Goal: Download file/media

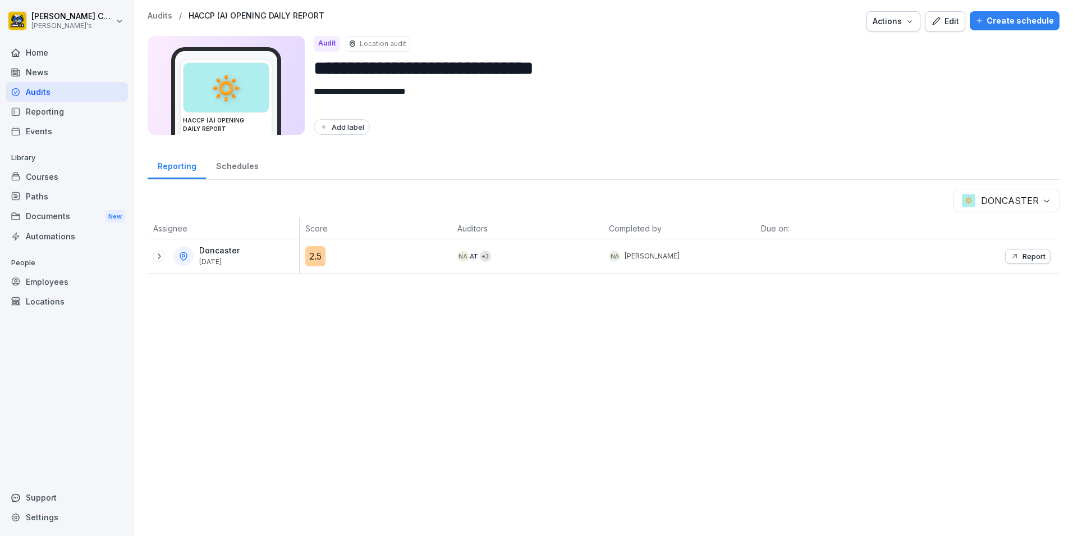
click at [68, 95] on div "Audits" at bounding box center [67, 92] width 122 height 20
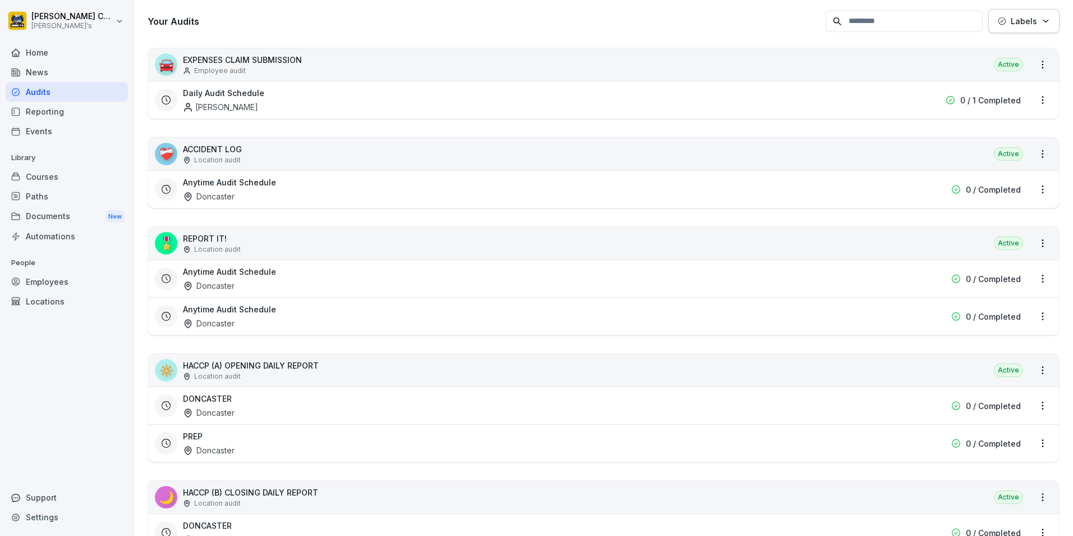
scroll to position [225, 0]
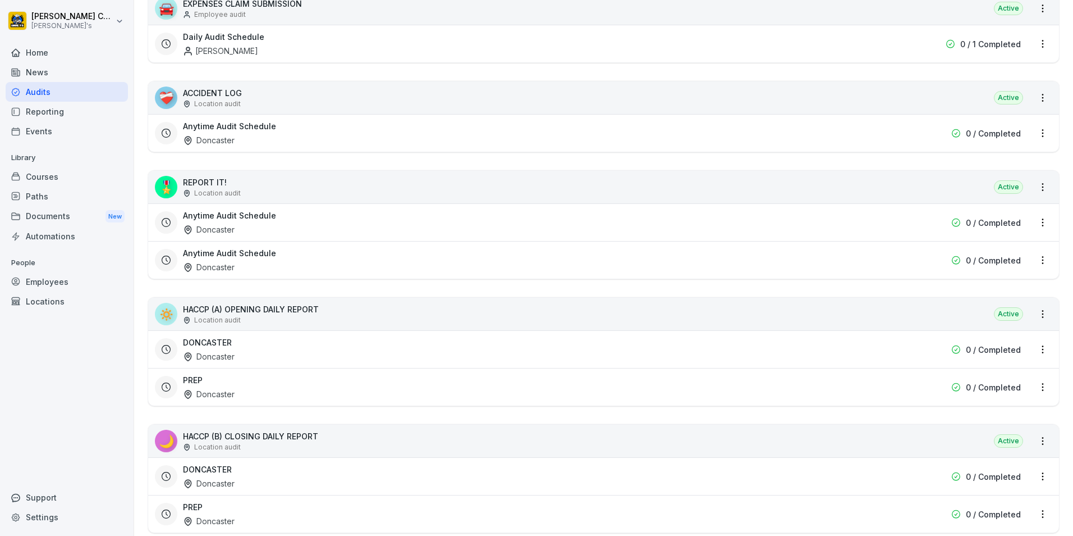
click at [260, 382] on div "PREP Doncaster" at bounding box center [532, 387] width 698 height 26
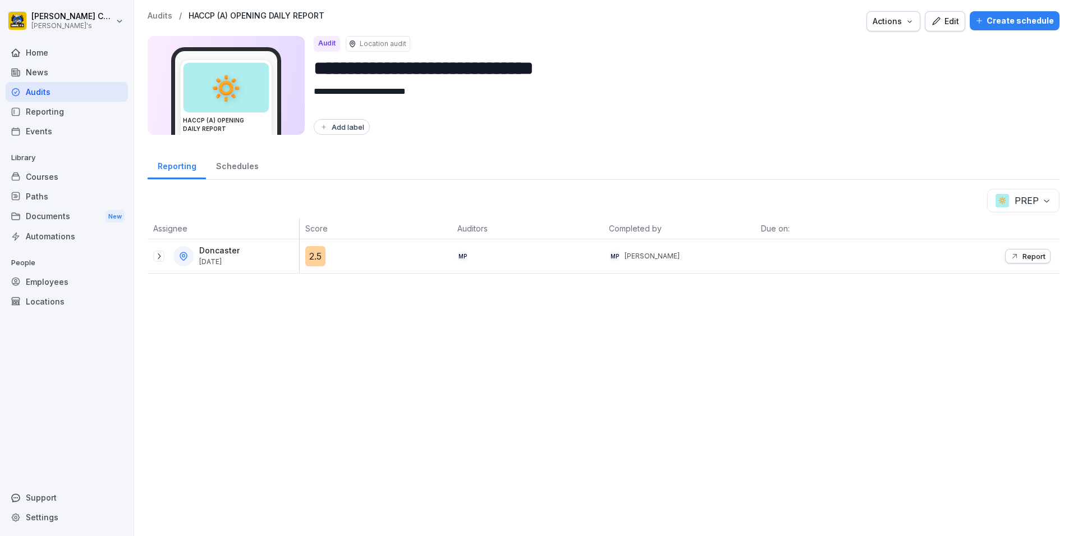
click at [160, 260] on icon at bounding box center [158, 256] width 9 height 9
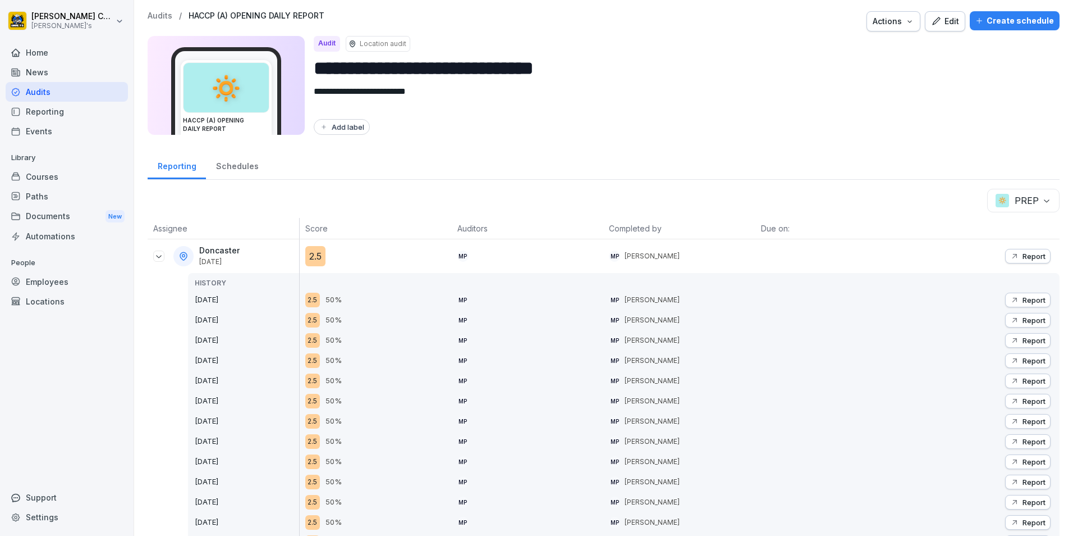
click at [1013, 301] on icon "button" at bounding box center [1015, 300] width 4 height 4
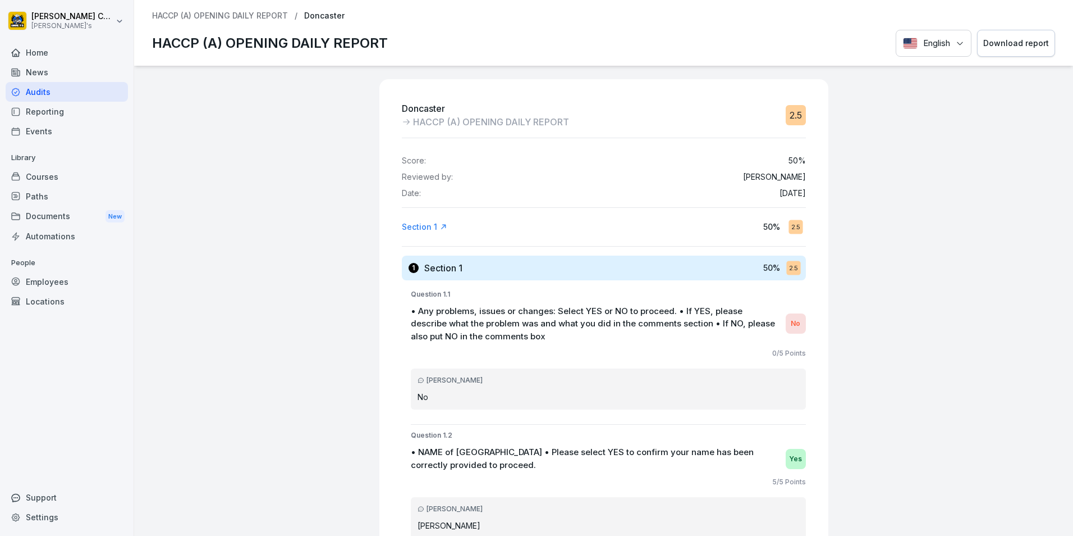
click at [1013, 52] on button "Download report" at bounding box center [1016, 44] width 78 height 28
click at [86, 94] on div "Audits" at bounding box center [67, 92] width 122 height 20
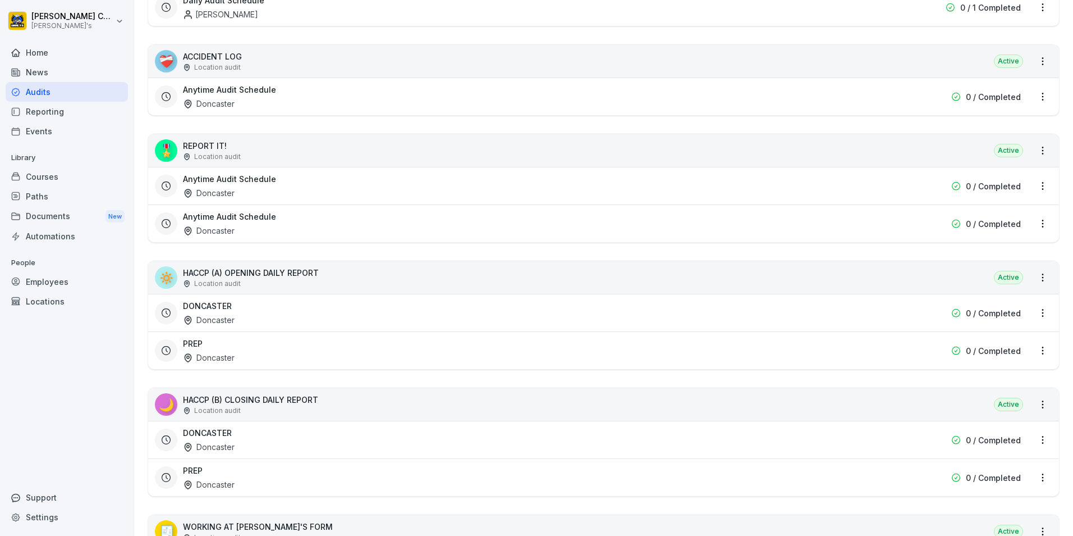
scroll to position [281, 0]
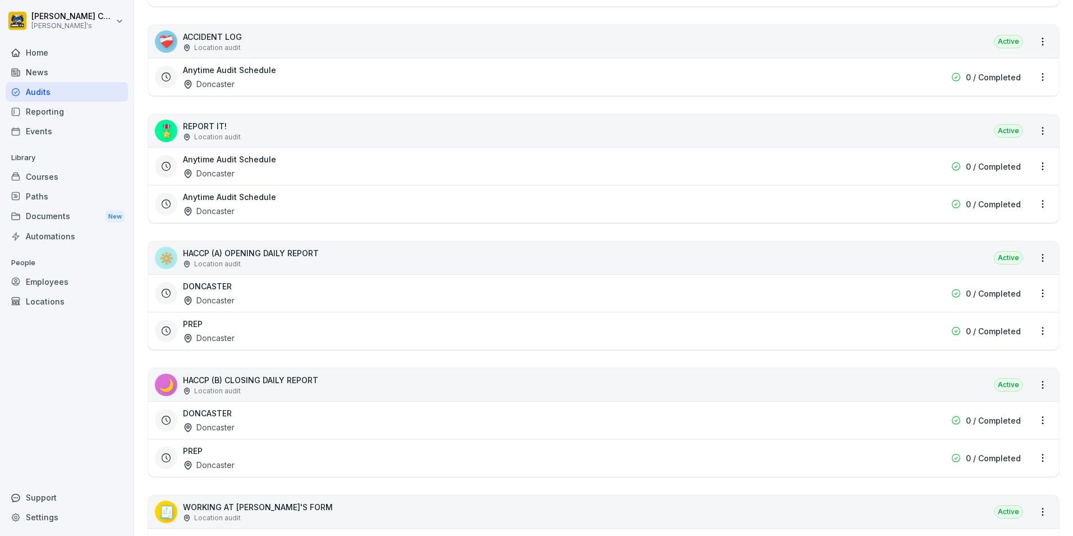
click at [225, 324] on div "PREP Doncaster" at bounding box center [532, 331] width 698 height 26
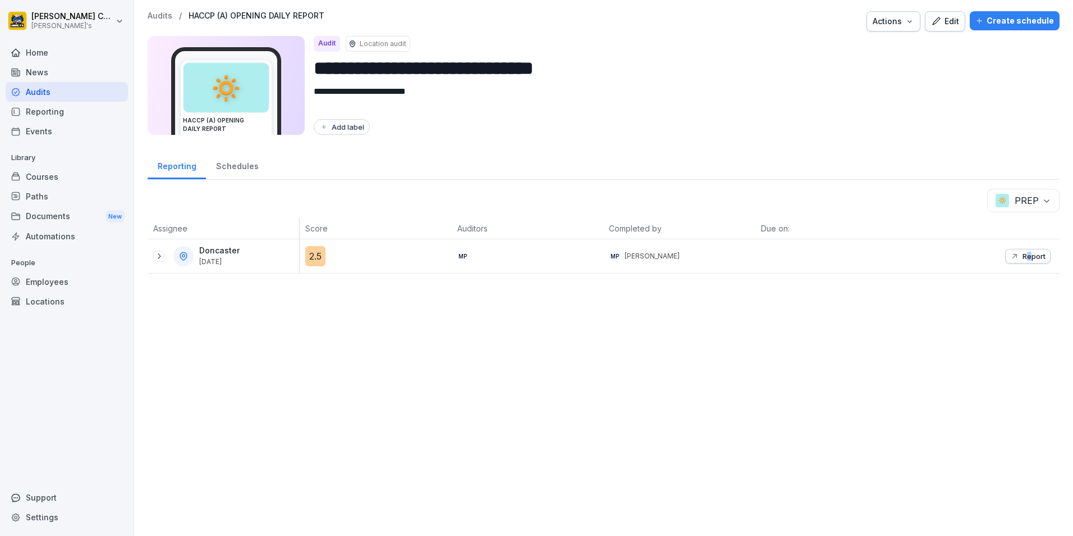
click at [1021, 264] on div "Report" at bounding box center [984, 256] width 152 height 34
drag, startPoint x: 1021, startPoint y: 264, endPoint x: 1006, endPoint y: 254, distance: 17.8
click at [1013, 254] on icon "button" at bounding box center [1015, 256] width 4 height 4
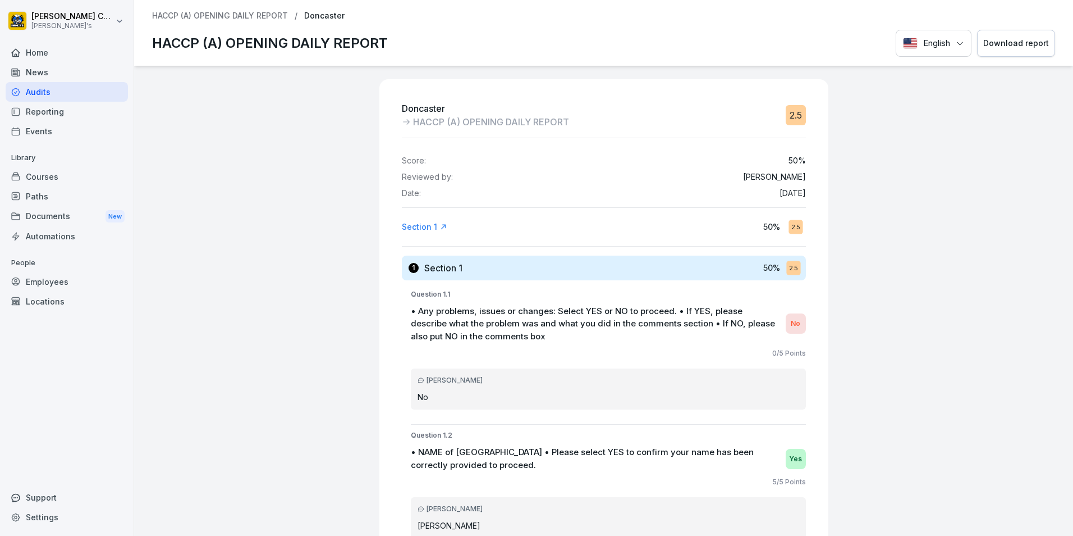
click at [1012, 42] on div "Download report" at bounding box center [1017, 43] width 66 height 12
click at [57, 99] on div "Audits" at bounding box center [67, 92] width 122 height 20
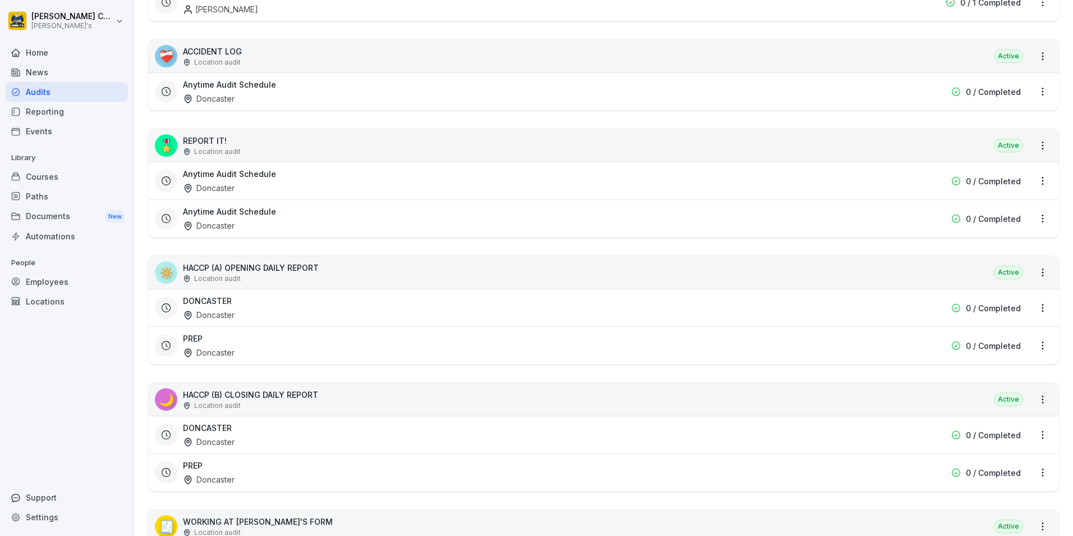
scroll to position [281, 0]
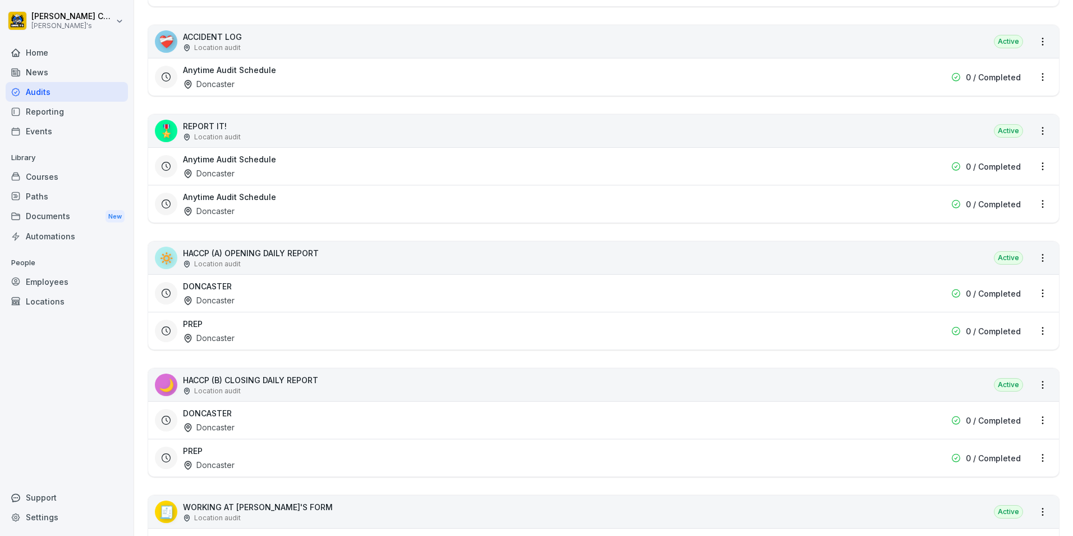
click at [255, 443] on div "PREP Doncaster 0 / Completed" at bounding box center [603, 457] width 911 height 38
click at [275, 454] on div "PREP Doncaster" at bounding box center [532, 458] width 698 height 26
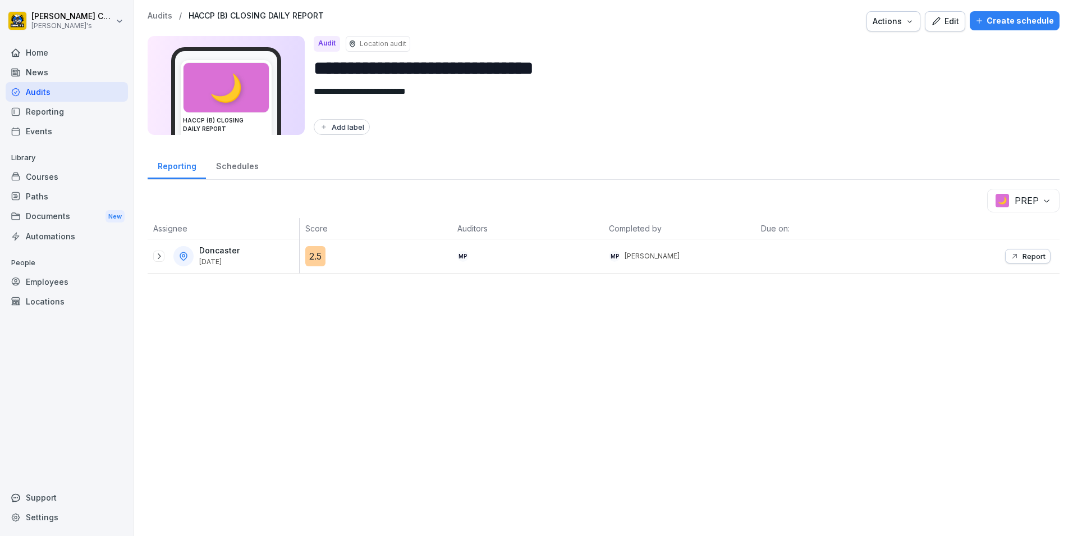
click at [161, 258] on icon at bounding box center [158, 256] width 9 height 9
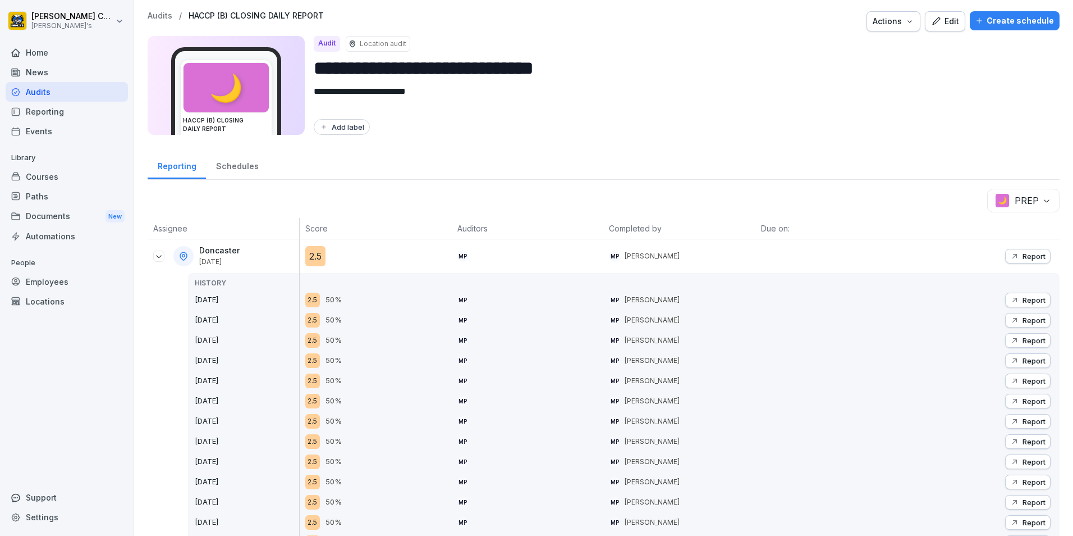
click at [1013, 298] on div "Report" at bounding box center [1027, 299] width 35 height 9
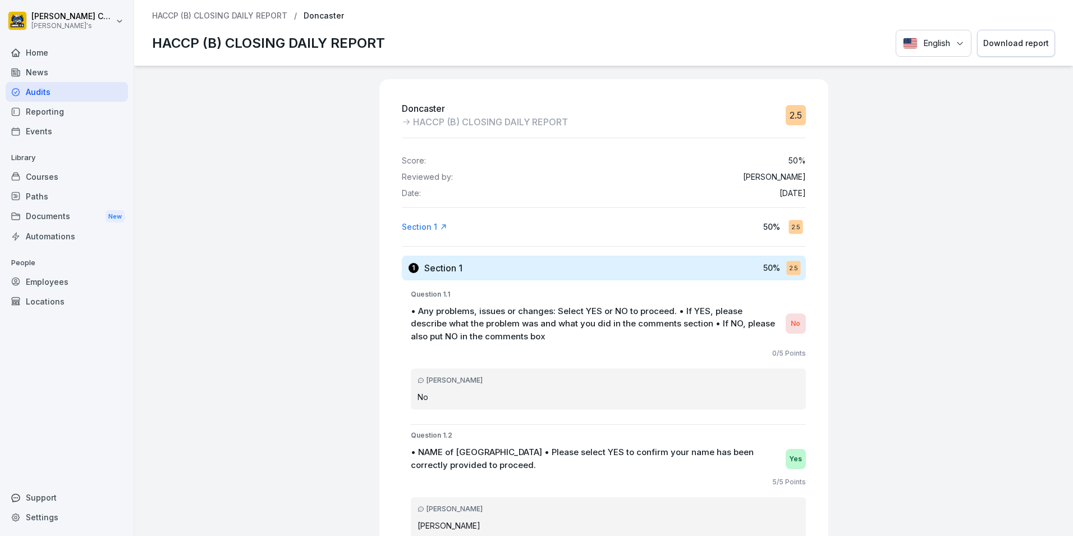
click at [1032, 31] on button "Download report" at bounding box center [1016, 44] width 78 height 28
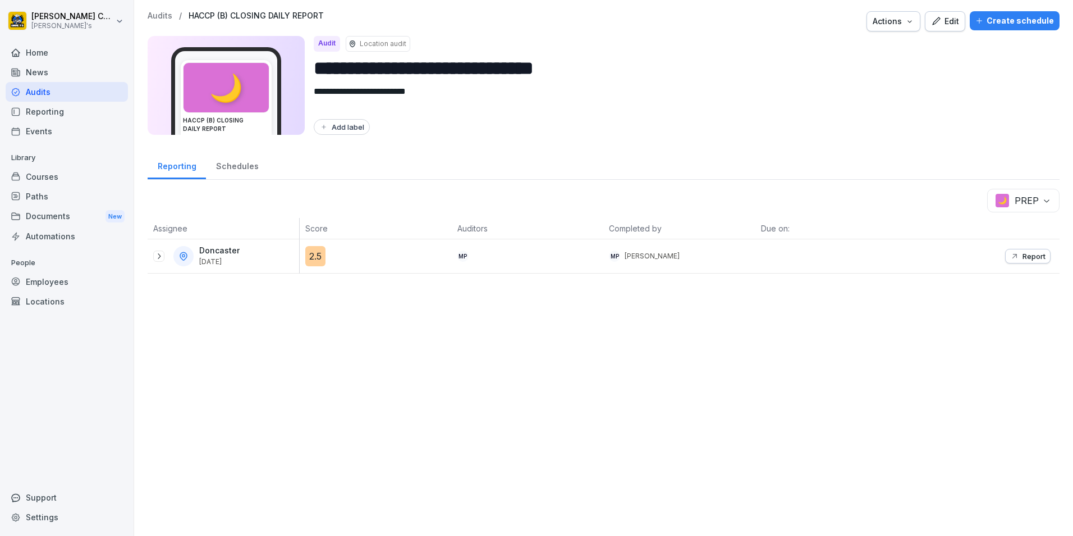
click at [1026, 254] on p "Report" at bounding box center [1034, 256] width 23 height 9
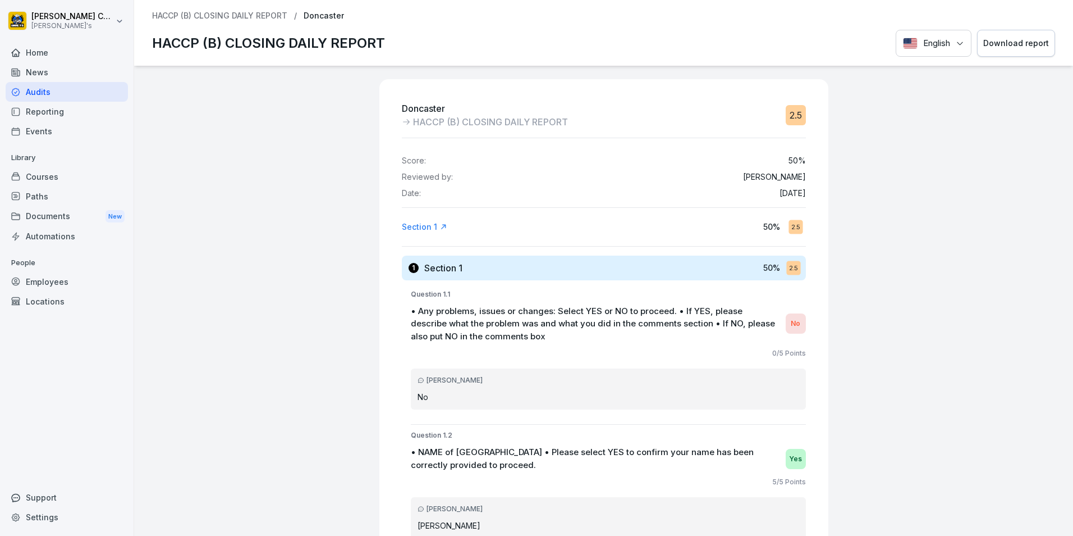
click at [985, 44] on div "Download report" at bounding box center [1017, 43] width 66 height 12
click at [65, 86] on div "Audits" at bounding box center [67, 92] width 122 height 20
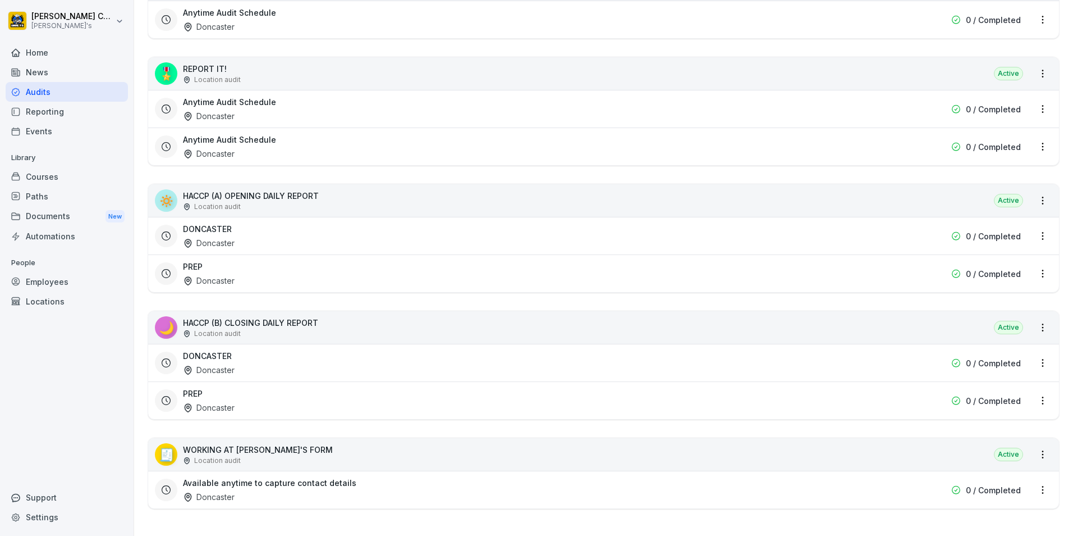
scroll to position [346, 0]
click at [237, 353] on div "DONCASTER Doncaster" at bounding box center [532, 363] width 698 height 26
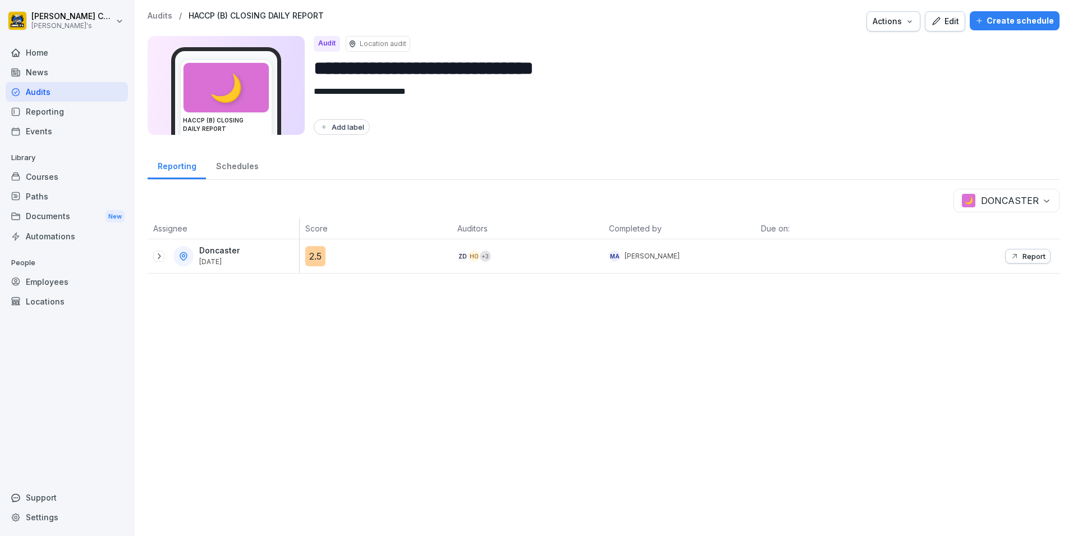
click at [158, 256] on icon at bounding box center [158, 256] width 9 height 9
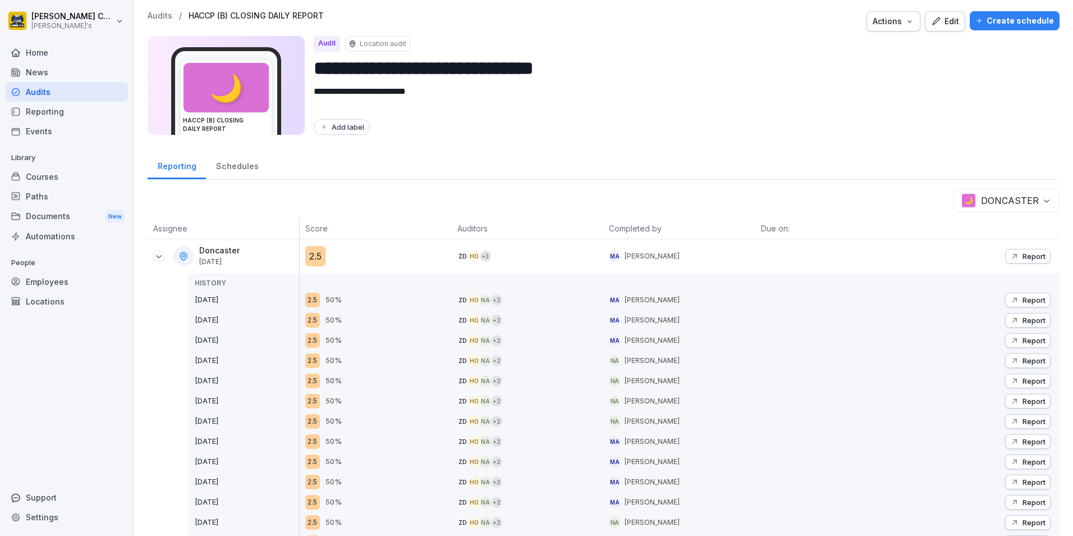
click at [1010, 298] on icon "button" at bounding box center [1014, 299] width 9 height 9
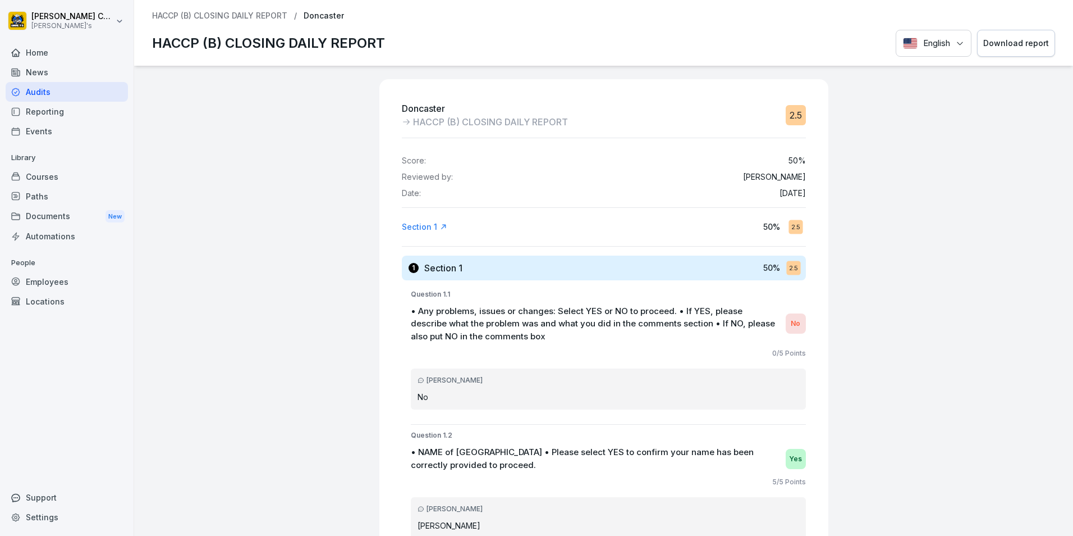
click at [991, 45] on div "Download report" at bounding box center [1017, 43] width 66 height 12
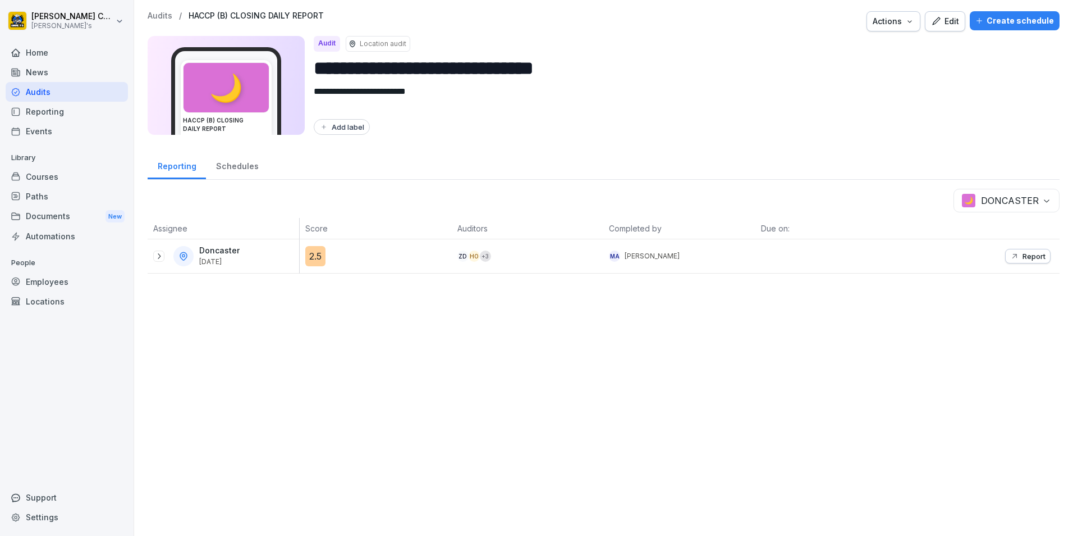
click at [1023, 254] on p "Report" at bounding box center [1034, 256] width 23 height 9
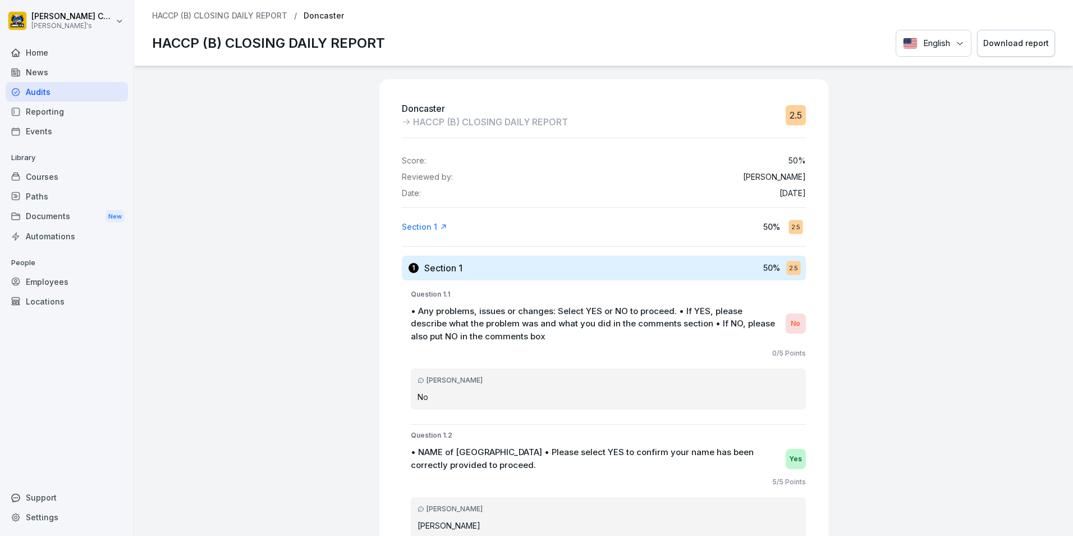
click at [1022, 52] on button "Download report" at bounding box center [1016, 44] width 78 height 28
click at [35, 92] on div "Audits" at bounding box center [67, 92] width 122 height 20
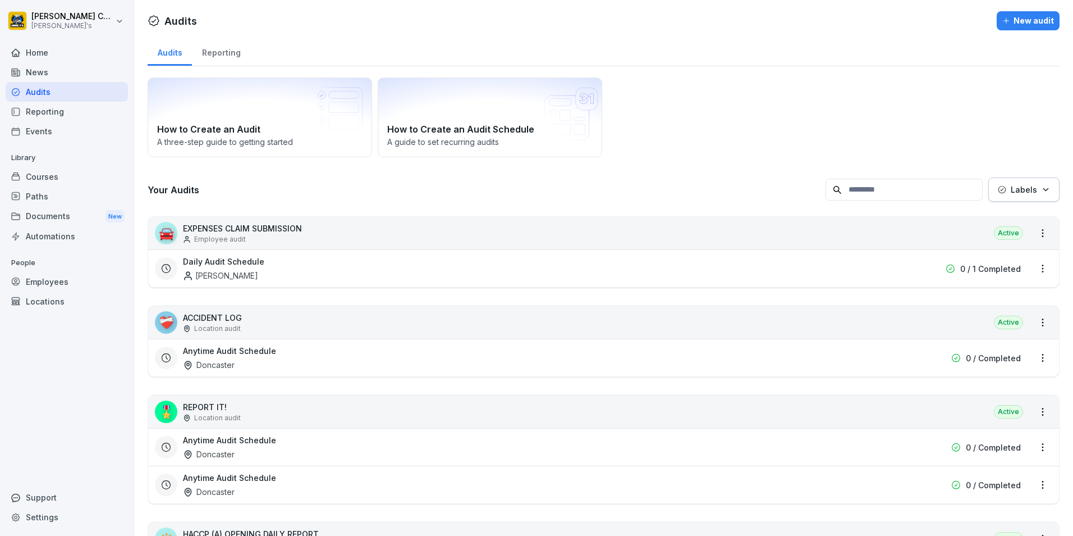
scroll to position [168, 0]
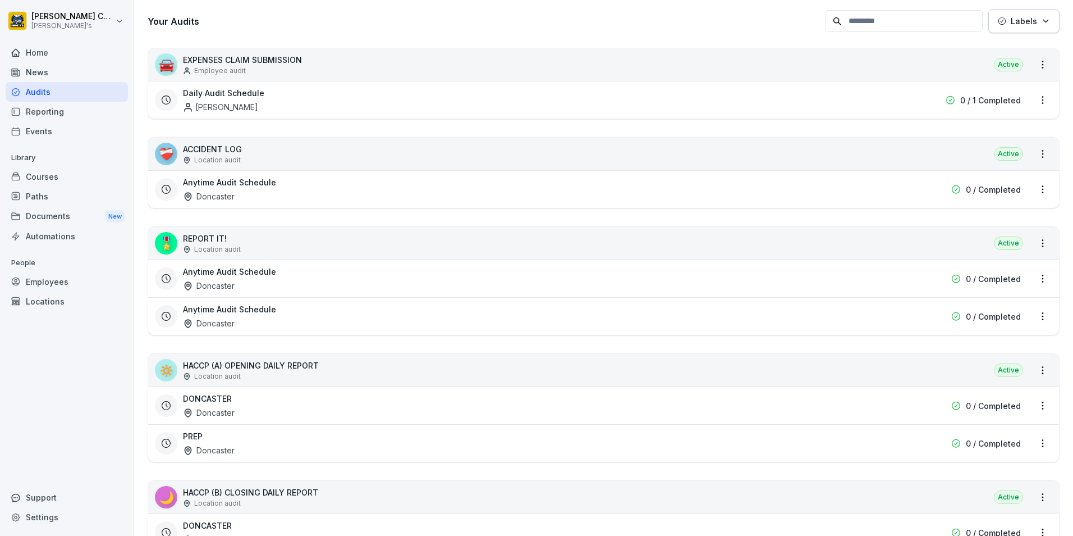
click at [248, 394] on div "DONCASTER Doncaster" at bounding box center [532, 405] width 698 height 26
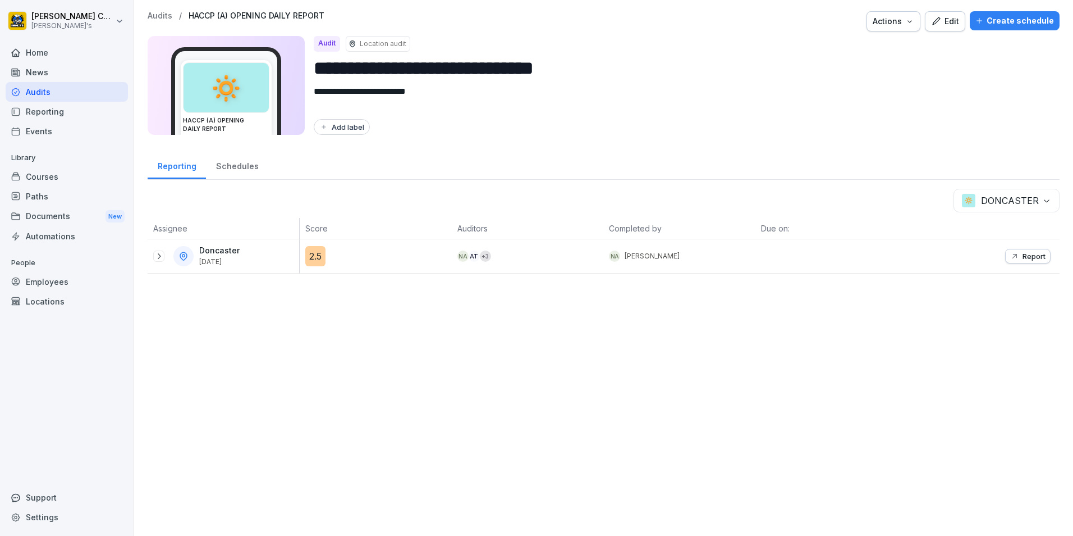
click at [157, 254] on icon at bounding box center [158, 256] width 9 height 9
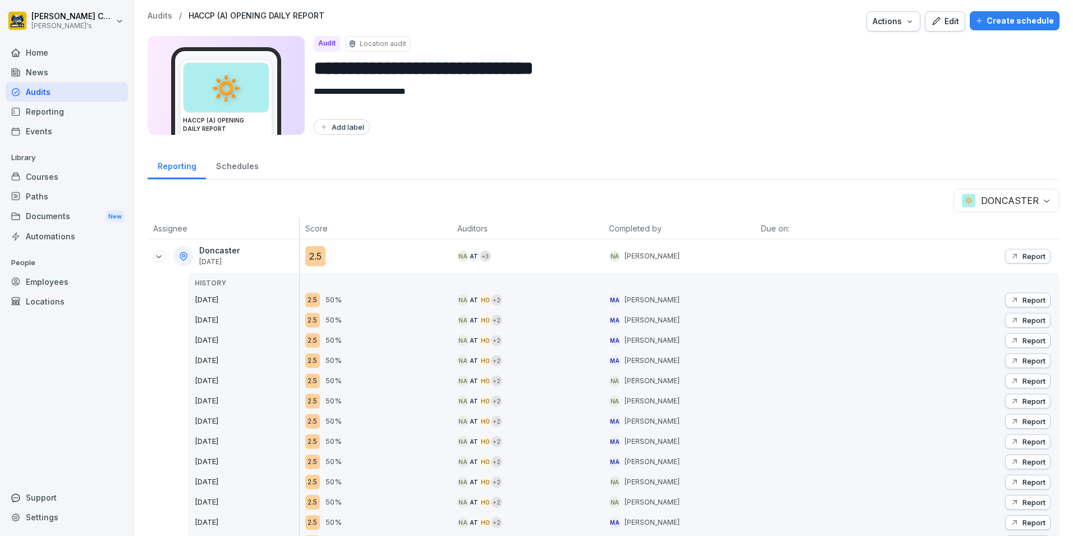
click at [1014, 295] on button "Report" at bounding box center [1027, 299] width 45 height 15
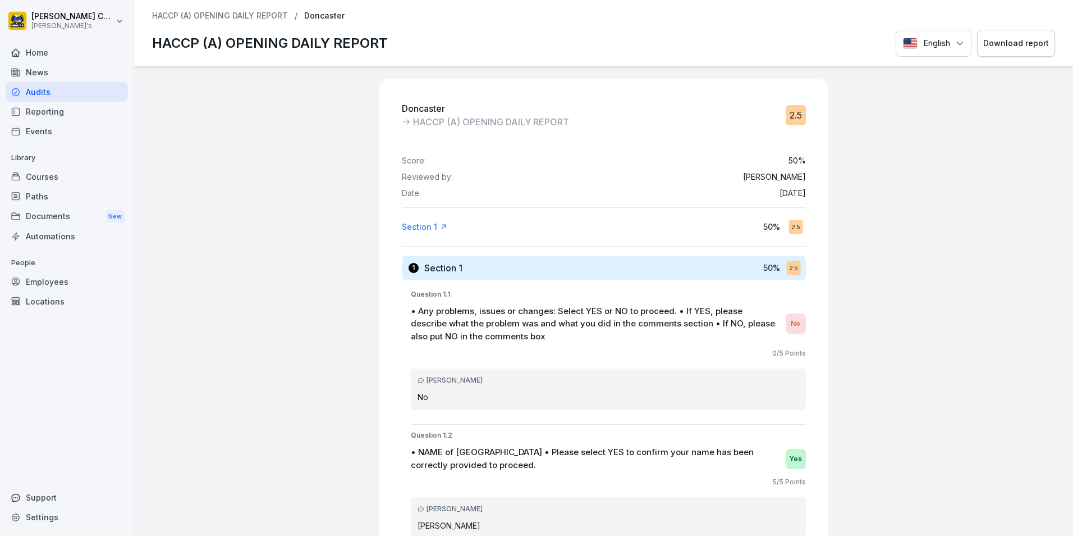
click at [1002, 50] on button "Download report" at bounding box center [1016, 44] width 78 height 28
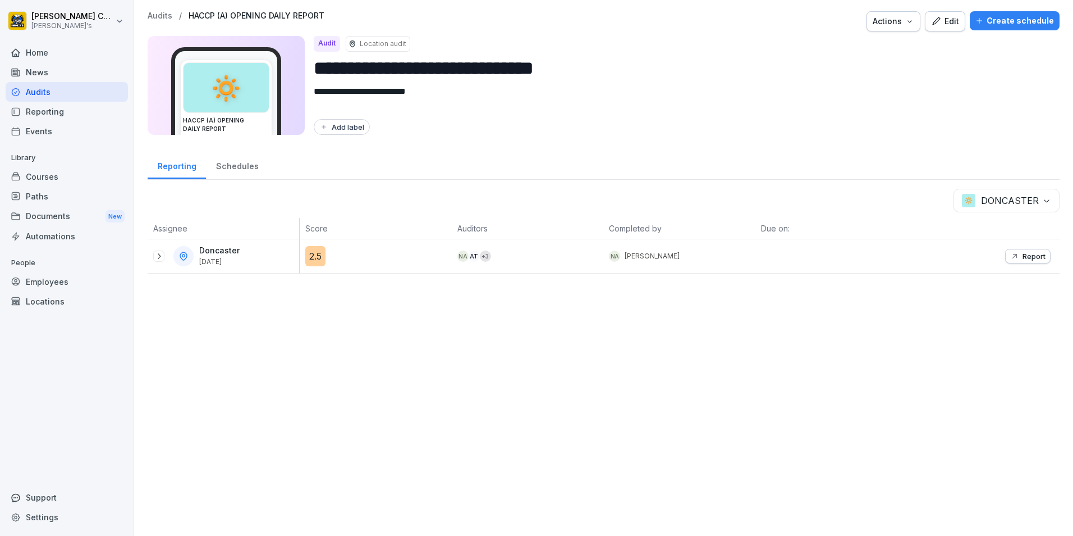
click at [1023, 253] on p "Report" at bounding box center [1034, 256] width 23 height 9
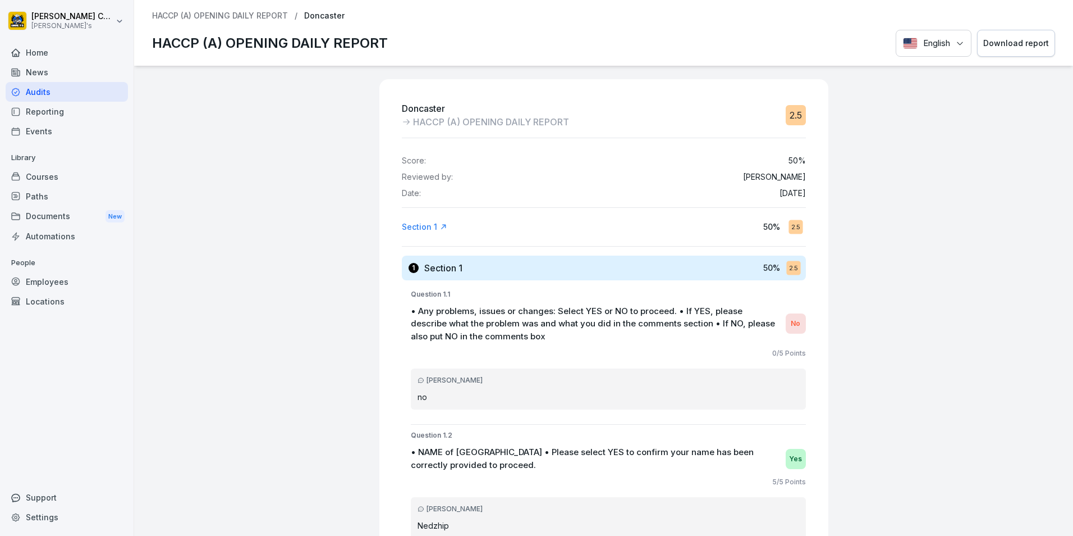
click at [987, 51] on button "Download report" at bounding box center [1016, 44] width 78 height 28
